Goal: Check status

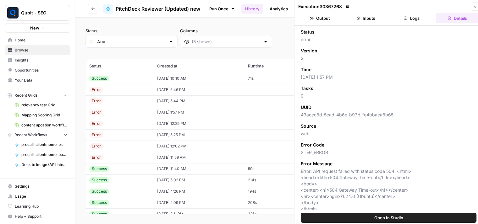
click at [257, 81] on td "71s" at bounding box center [273, 78] width 58 height 11
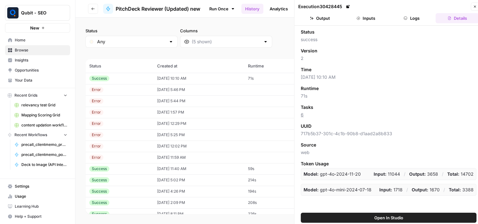
click at [417, 15] on button "Logs" at bounding box center [411, 18] width 43 height 10
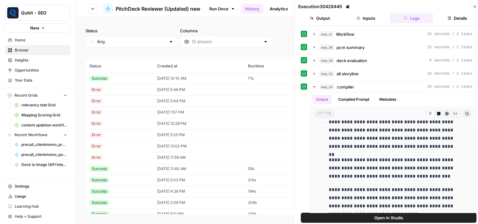
click at [472, 5] on button "Close" at bounding box center [475, 7] width 8 height 8
